Goal: Information Seeking & Learning: Learn about a topic

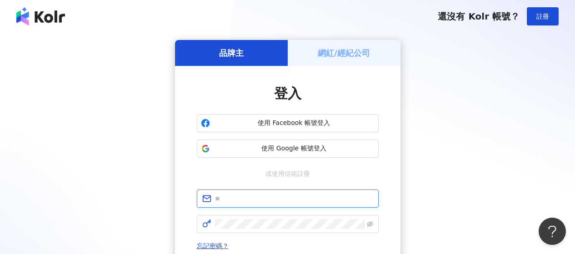
click at [287, 203] on input "text" at bounding box center [294, 199] width 158 height 10
click at [284, 210] on form at bounding box center [288, 212] width 182 height 44
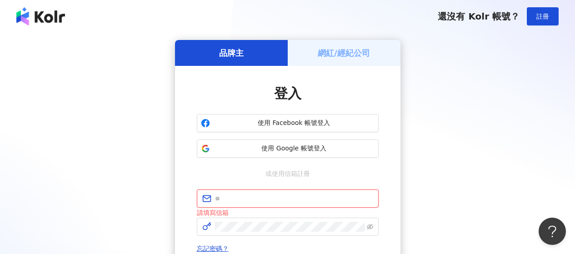
click at [239, 201] on input "text" at bounding box center [294, 199] width 158 height 10
type input "**********"
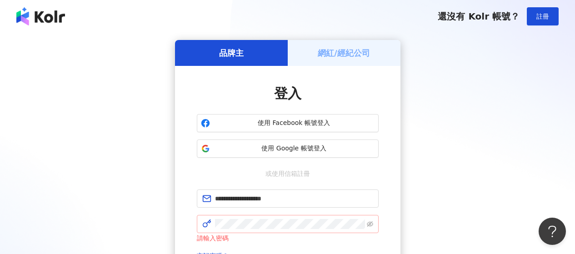
click at [227, 218] on span at bounding box center [288, 224] width 182 height 18
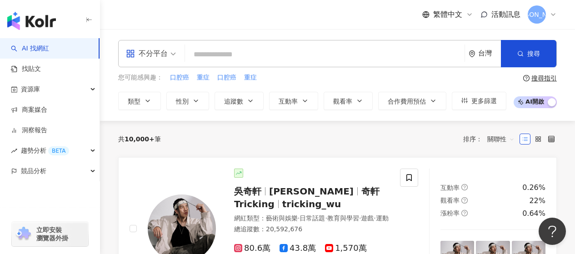
drag, startPoint x: 285, startPoint y: 64, endPoint x: 288, endPoint y: 59, distance: 5.9
click at [285, 63] on div "不分平台 台灣 搜尋" at bounding box center [337, 53] width 439 height 27
click at [288, 59] on input "search" at bounding box center [325, 54] width 272 height 17
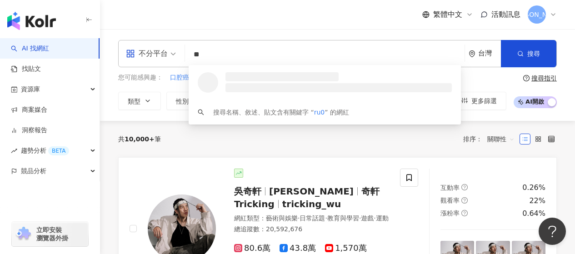
type input "*"
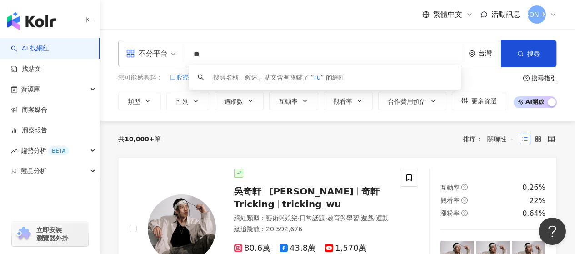
type input "*"
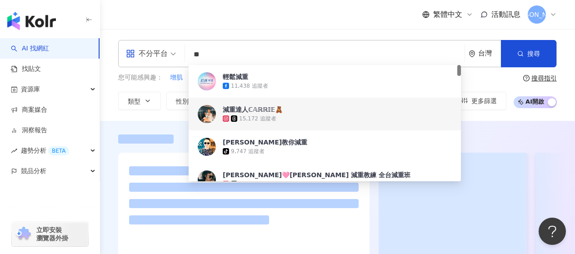
click at [573, 91] on div "不分平台 減重 ** 台灣 搜尋 1b697908-40e5-4452-956e-2470180cd818 509928e8-e5c5-47d1-af23-7…" at bounding box center [337, 75] width 475 height 70
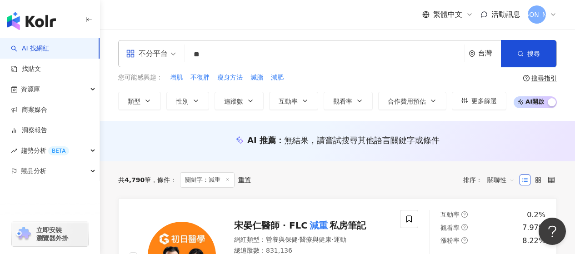
click at [231, 54] on input "**" at bounding box center [325, 54] width 272 height 17
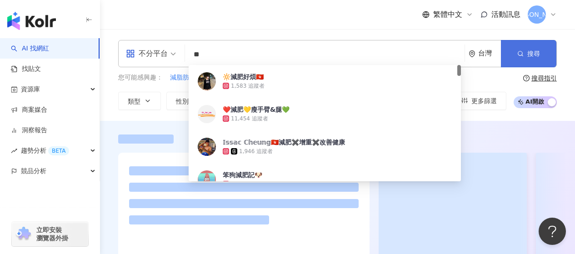
type input "**"
click at [513, 47] on button "搜尋" at bounding box center [528, 53] width 55 height 27
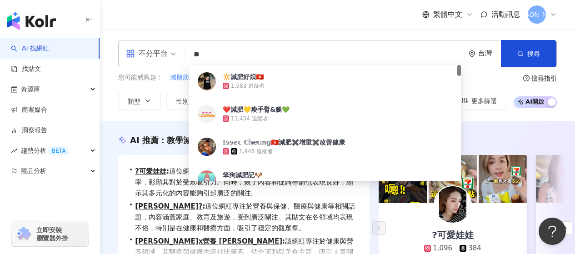
drag, startPoint x: 254, startPoint y: 60, endPoint x: 166, endPoint y: 47, distance: 88.3
click at [166, 47] on div "不分平台 ** 台灣 搜尋 62cf6ee6-742f-48cf-ada2-fd7e6d966487 🔆減肥好煩🇭🇰 1,583 追蹤者 ❤️減肥💛瘦手臂&腿…" at bounding box center [337, 53] width 439 height 27
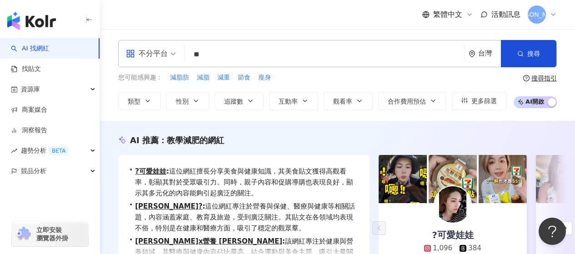
type input "*"
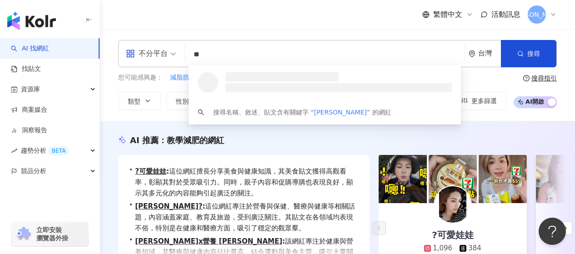
type input "*"
type input "******"
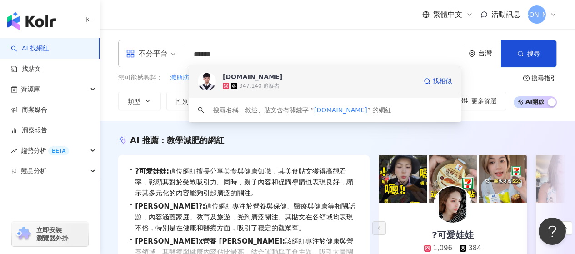
click at [246, 73] on span "[DOMAIN_NAME]" at bounding box center [320, 76] width 194 height 9
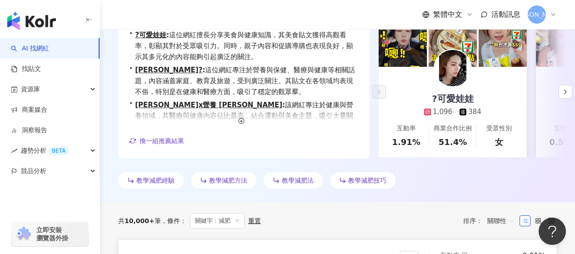
scroll to position [45, 0]
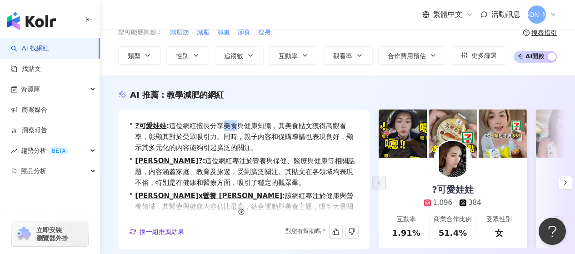
drag, startPoint x: 225, startPoint y: 127, endPoint x: 244, endPoint y: 129, distance: 18.7
click at [244, 129] on span "?可愛娃娃 : 這位網紅擅長分享美食與健康知識，其美食貼文獲得高觀看率，彰顯其對於受眾吸引力。同時，親子內容和促購導購也表現良好，顯示其多元化的內容能夠引起廣…" at bounding box center [247, 136] width 224 height 33
drag, startPoint x: 215, startPoint y: 160, endPoint x: 223, endPoint y: 163, distance: 8.9
click at [223, 163] on span "Vivian? : 這位網紅專注於營養與保健、醫療與健康等相關話題，內容涵蓋家庭、教育及旅遊，受到廣泛關注。其貼文在各領域均表現不俗，特別是在健康和醫療方面，…" at bounding box center [247, 171] width 224 height 33
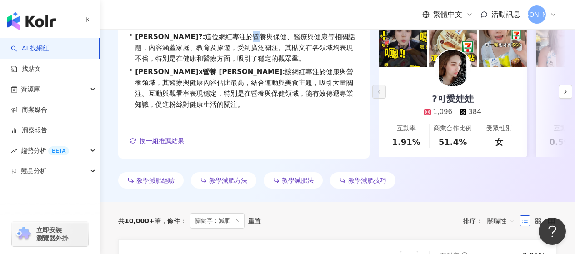
scroll to position [0, 0]
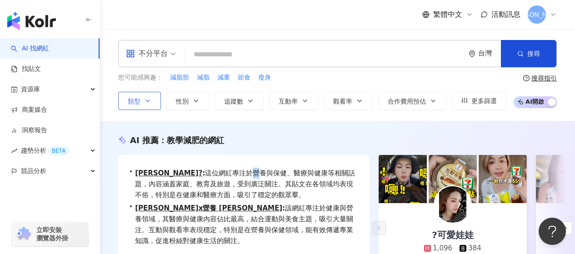
click at [129, 100] on span "類型" at bounding box center [134, 101] width 13 height 7
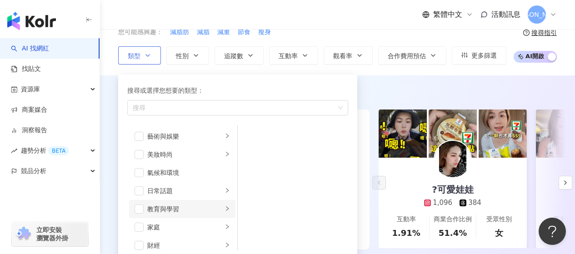
scroll to position [45, 0]
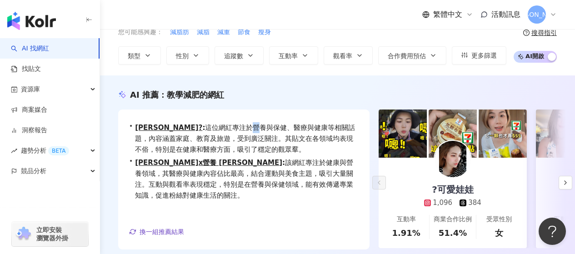
click at [296, 68] on div "不分平台 台灣 搜尋 c1444f27-240f-4133-94fc-83cc13736966 lun.tw 347,140 追蹤者 搜尋名稱、敘述、貼文含有…" at bounding box center [337, 30] width 475 height 92
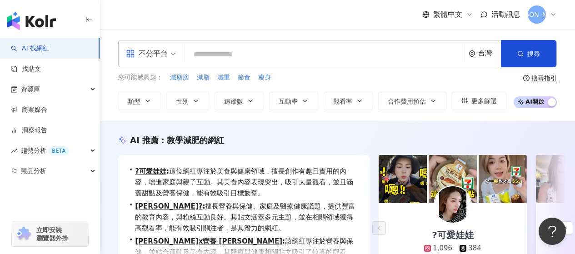
scroll to position [45, 0]
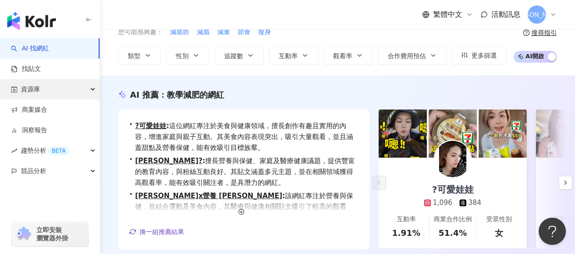
click at [69, 92] on div "資源庫" at bounding box center [50, 89] width 100 height 20
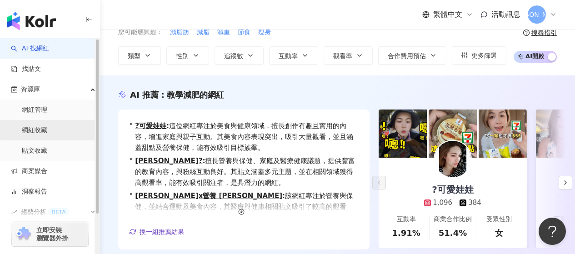
click at [46, 126] on link "網紅收藏" at bounding box center [34, 130] width 25 height 9
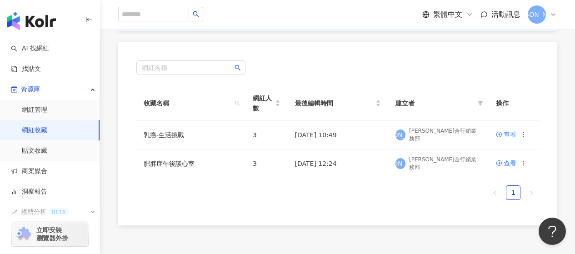
scroll to position [136, 0]
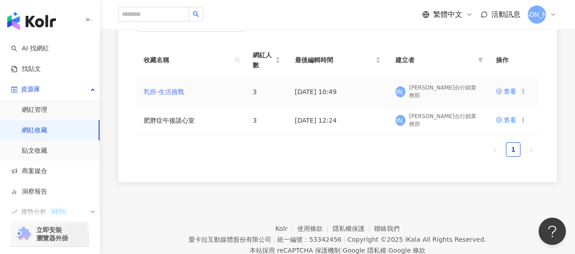
click at [179, 90] on link "乳癌-生活挑戰" at bounding box center [164, 91] width 40 height 7
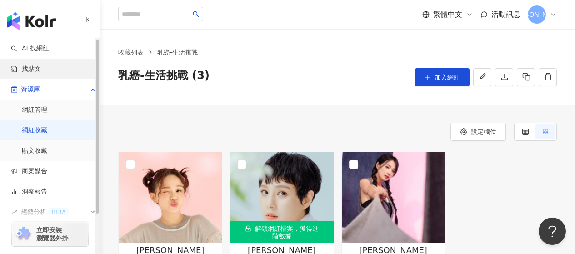
click at [41, 65] on link "找貼文" at bounding box center [26, 69] width 30 height 9
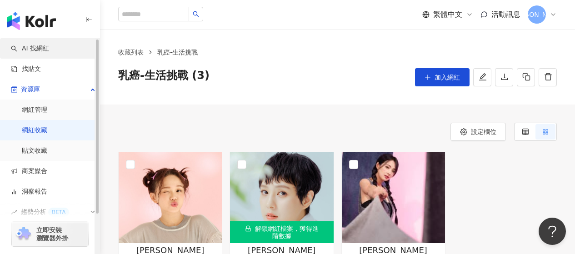
click at [49, 50] on link "AI 找網紅" at bounding box center [30, 48] width 38 height 9
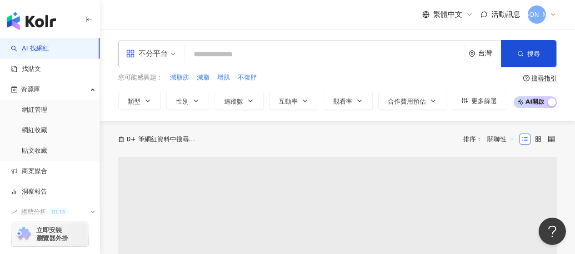
click at [490, 135] on span "關聯性" at bounding box center [500, 139] width 27 height 15
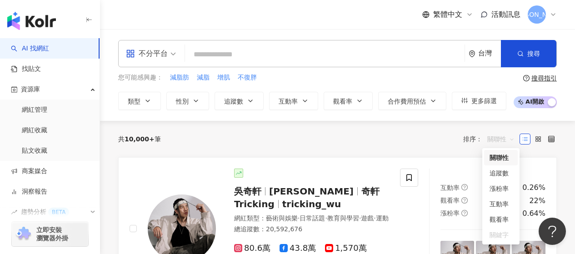
click at [494, 139] on span "關聯性" at bounding box center [500, 139] width 27 height 15
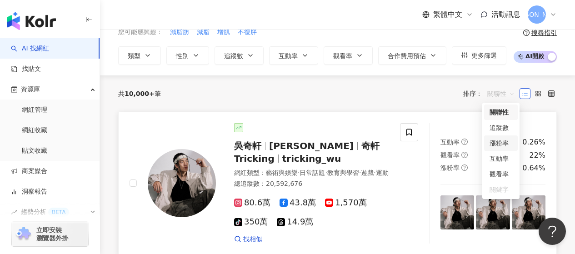
scroll to position [91, 0]
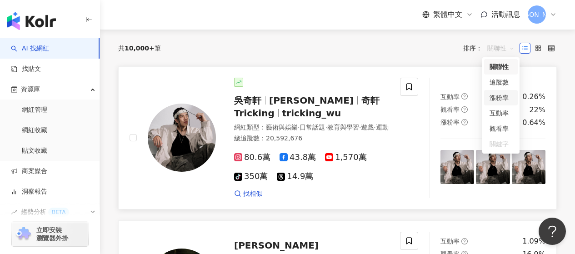
click at [353, 210] on link "吳奇軒 Wu Hsuan 奇軒Tricking tricking_wu 網紅類型 ： 藝術與娛樂 · 日常話題 · 教育與學習 · 遊戲 · 運動 總追蹤數 …" at bounding box center [337, 138] width 439 height 144
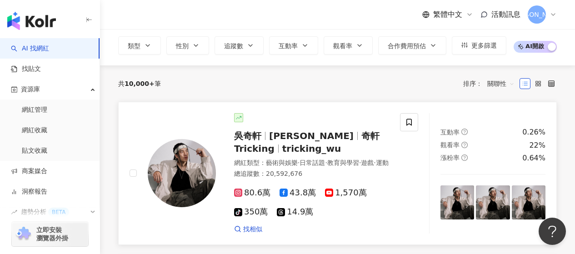
scroll to position [45, 0]
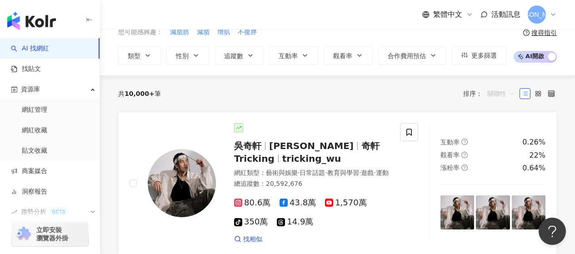
click at [489, 95] on span "關聯性" at bounding box center [500, 93] width 27 height 15
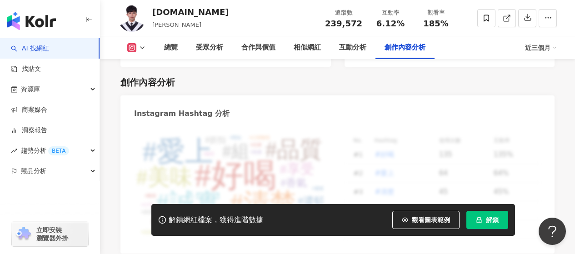
scroll to position [2598, 0]
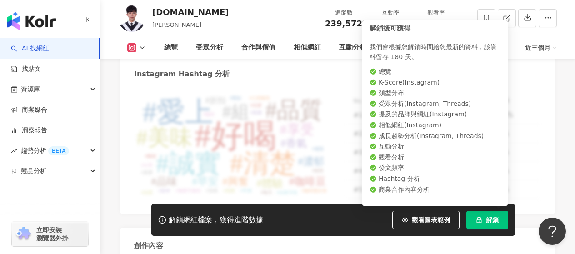
click at [479, 220] on icon "lock" at bounding box center [479, 220] width 6 height 6
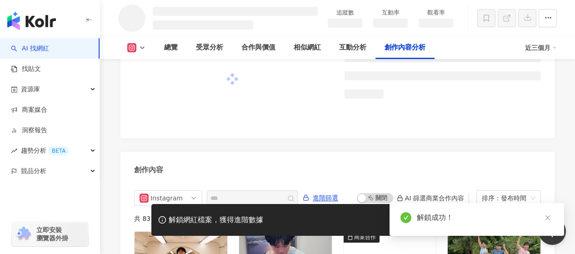
scroll to position [2348, 0]
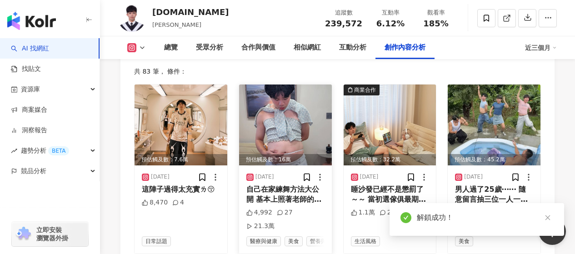
scroll to position [2867, 0]
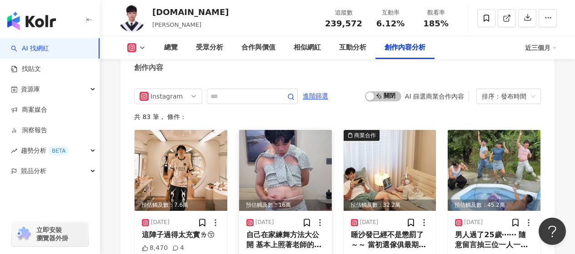
click at [285, 230] on div "自己在家練舞方法大公開 基本上照著老師的方式學都可以學會 而且會越學越快！！😻 （我們就靠這流程學了50首以上） 再來要跟大家宣導肥胖會造成的風險！！ 我真的…" at bounding box center [285, 240] width 78 height 20
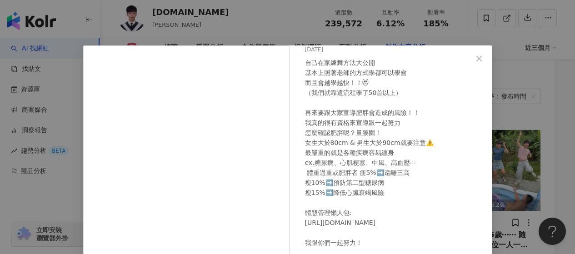
scroll to position [0, 0]
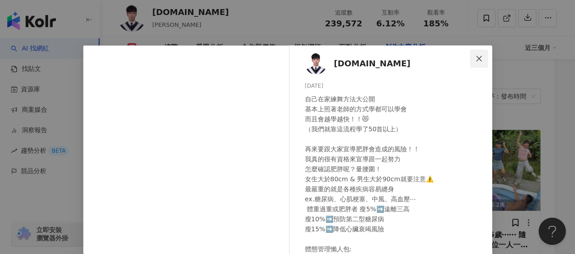
click at [476, 57] on icon "close" at bounding box center [479, 58] width 7 height 7
